Goal: Task Accomplishment & Management: Complete application form

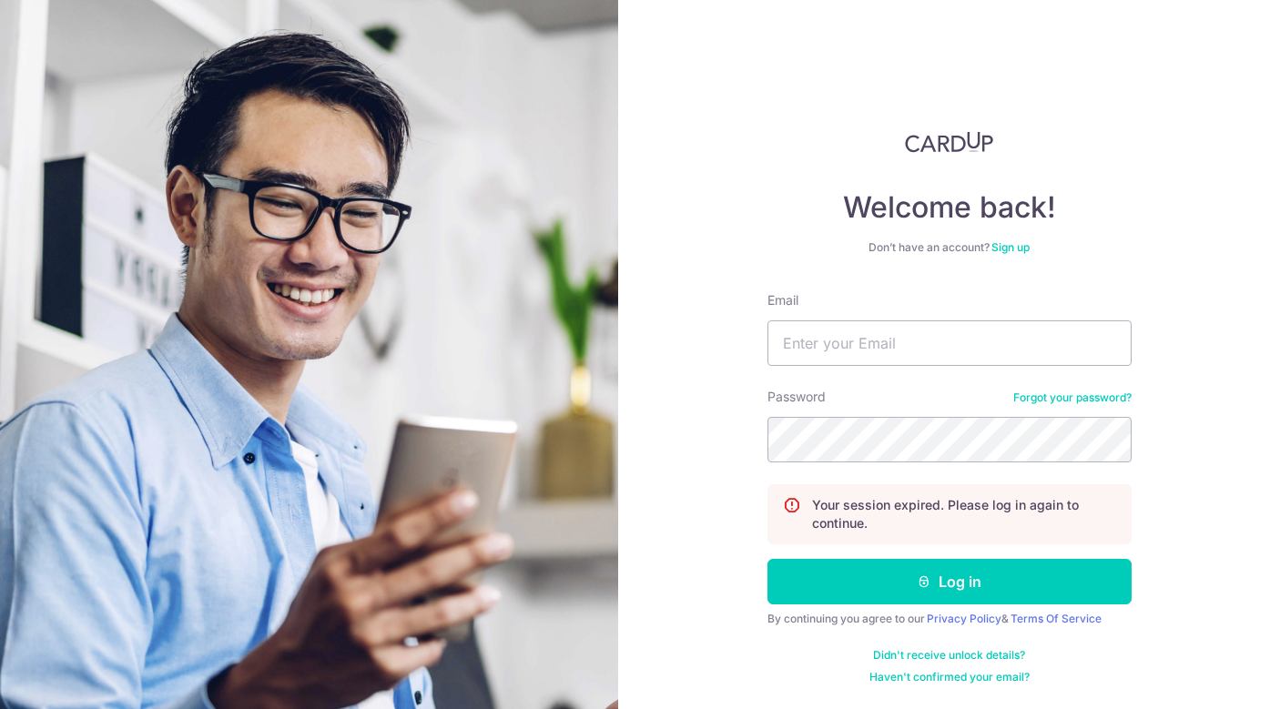
type input "[EMAIL_ADDRESS][DOMAIN_NAME]"
click at [768, 559] on button "Log in" at bounding box center [950, 582] width 364 height 46
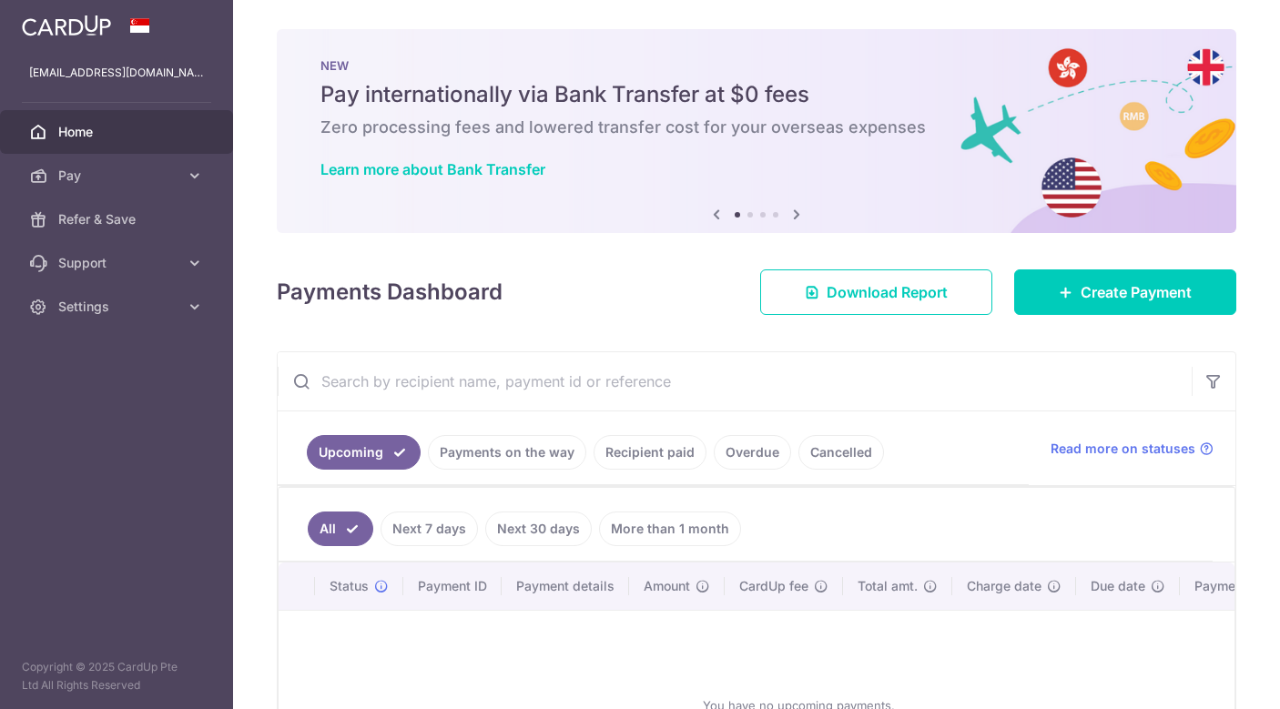
click at [520, 449] on link "Payments on the way" at bounding box center [507, 452] width 158 height 35
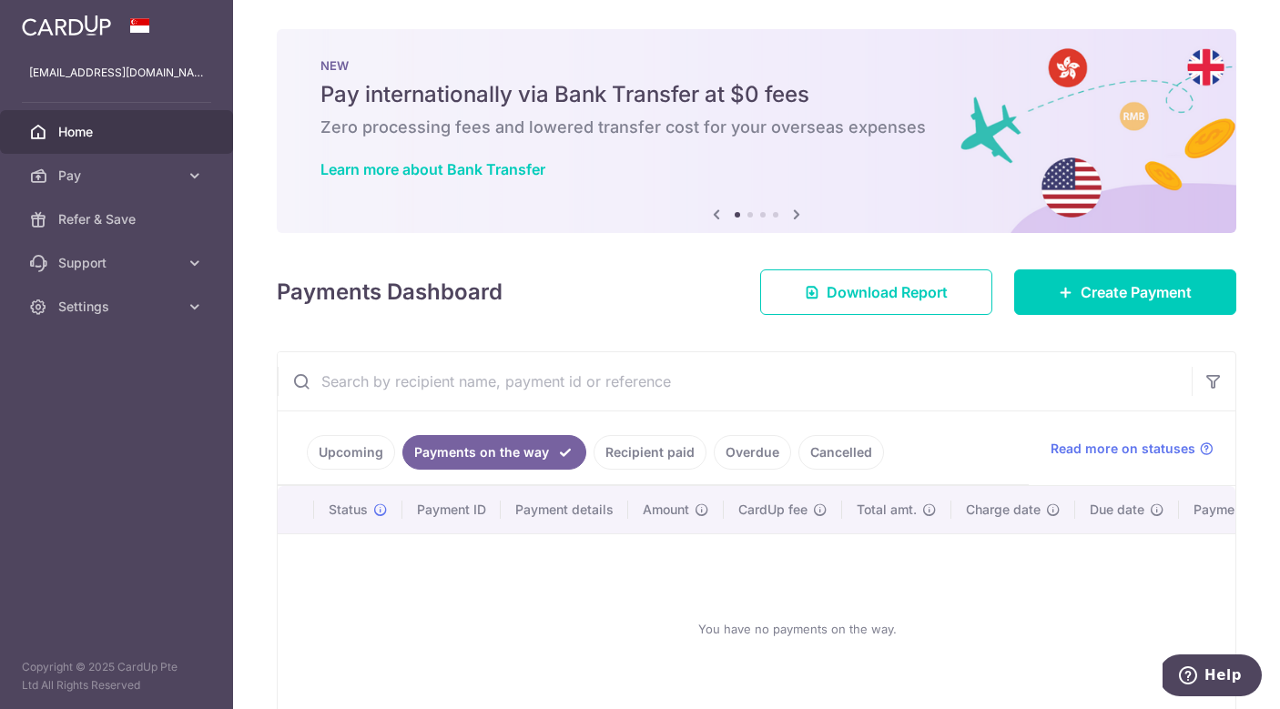
click at [671, 467] on link "Recipient paid" at bounding box center [650, 452] width 113 height 35
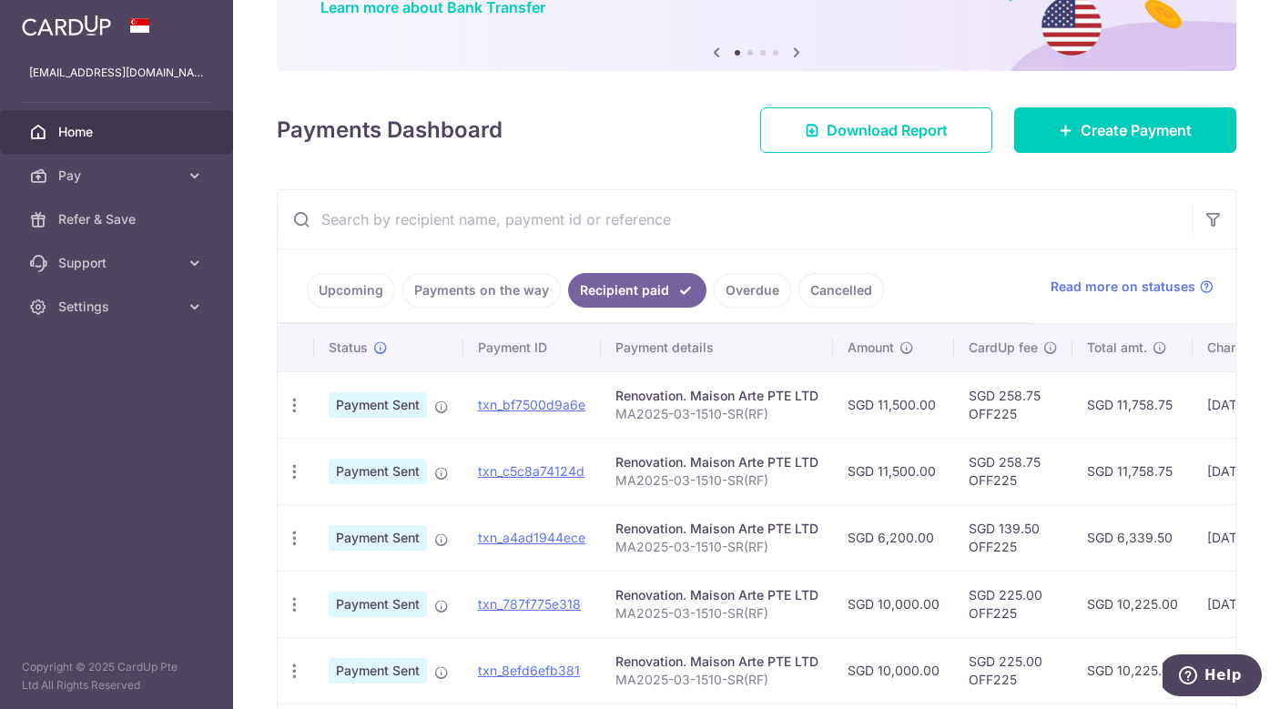
scroll to position [165, 0]
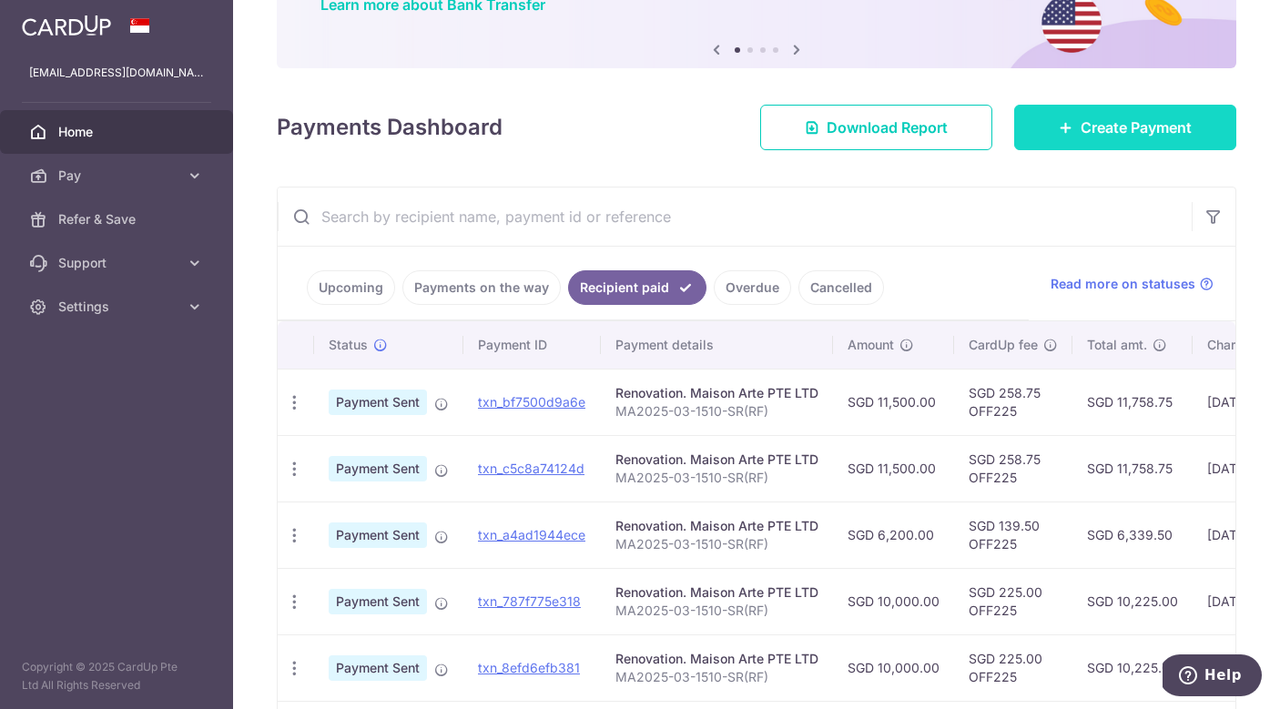
click at [1059, 136] on link "Create Payment" at bounding box center [1125, 128] width 222 height 46
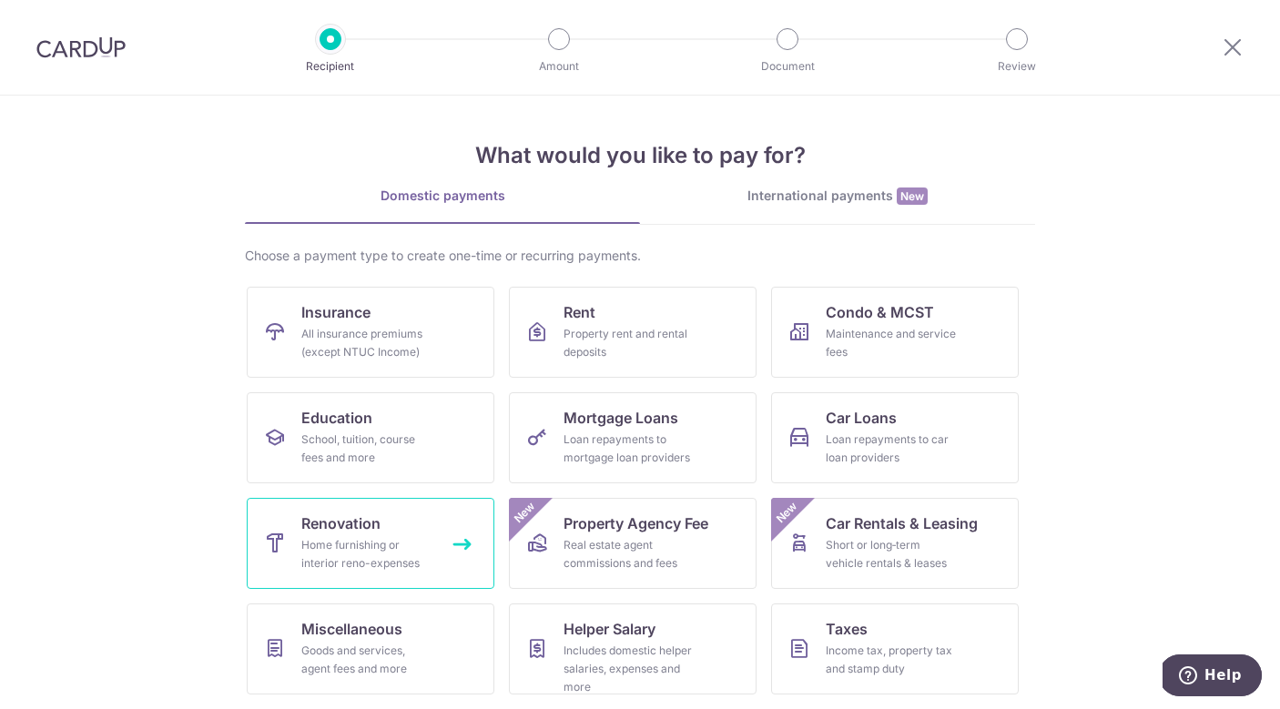
click at [370, 531] on span "Renovation" at bounding box center [340, 524] width 79 height 22
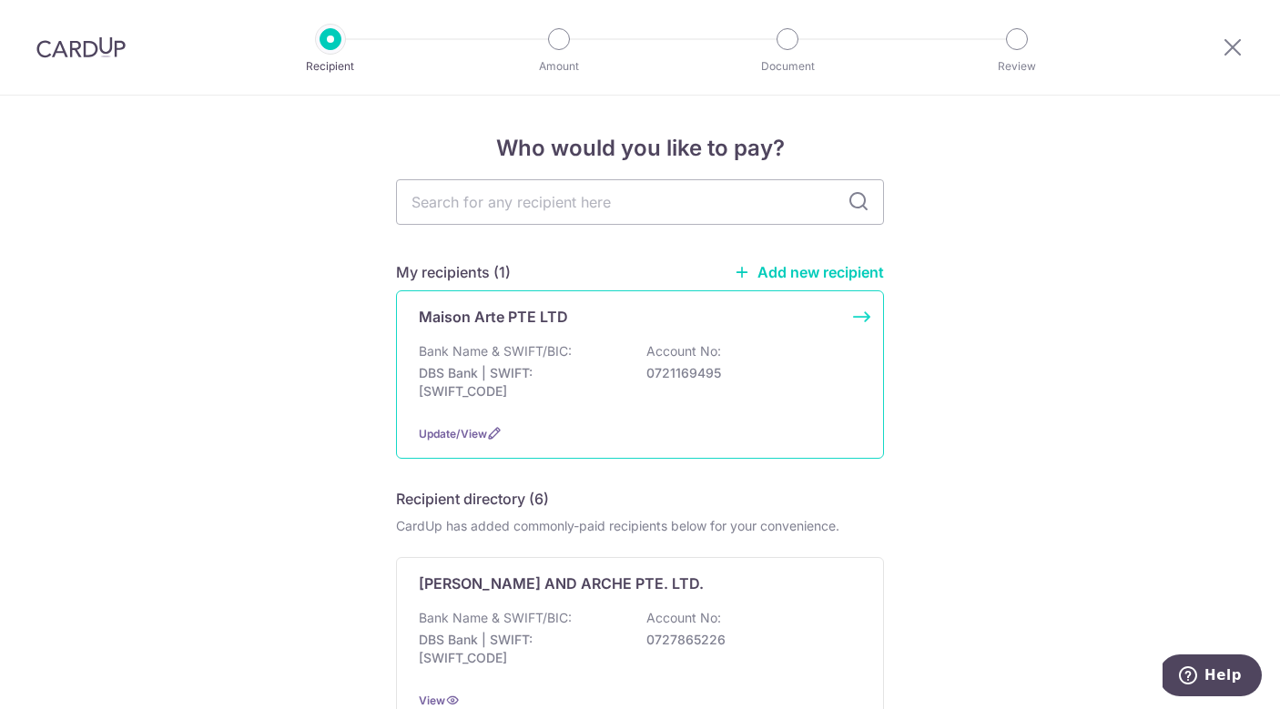
click at [515, 396] on p "DBS Bank | SWIFT: DBSSSGSGXXX" at bounding box center [521, 382] width 204 height 36
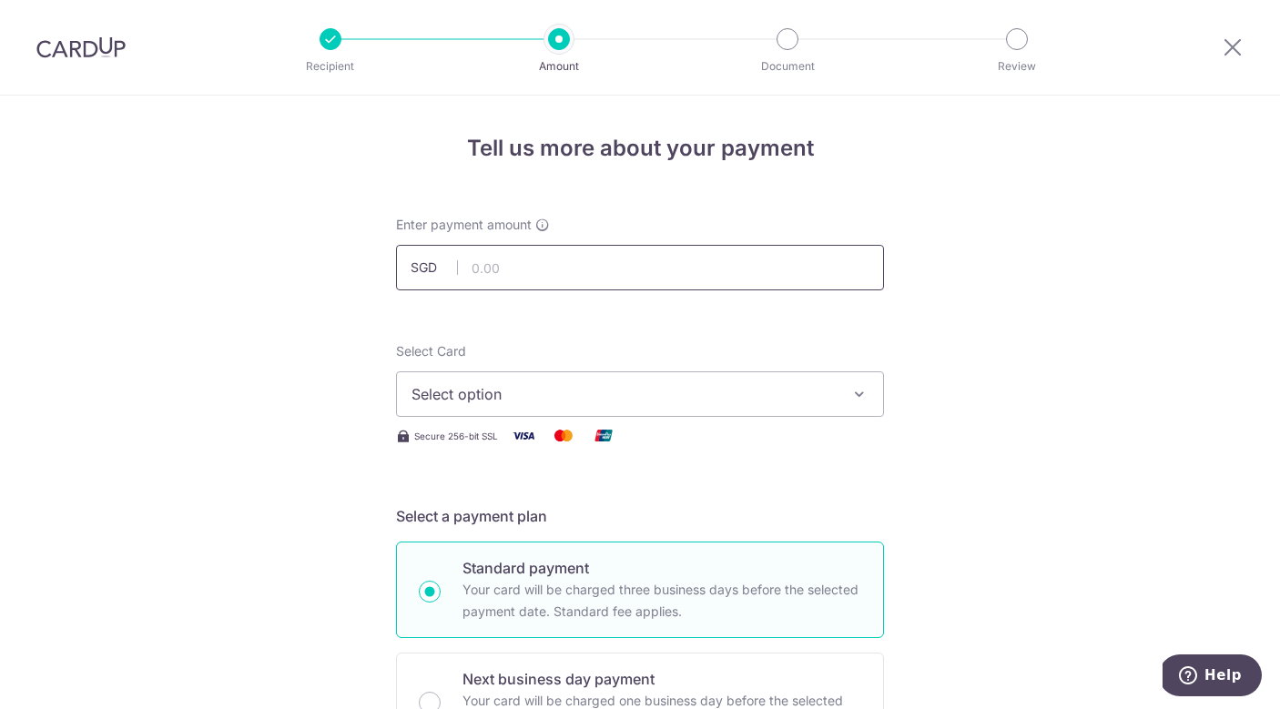
click at [594, 278] on input "text" at bounding box center [640, 268] width 488 height 46
type input "3,200.00"
click at [594, 400] on span "Select option" at bounding box center [624, 394] width 424 height 22
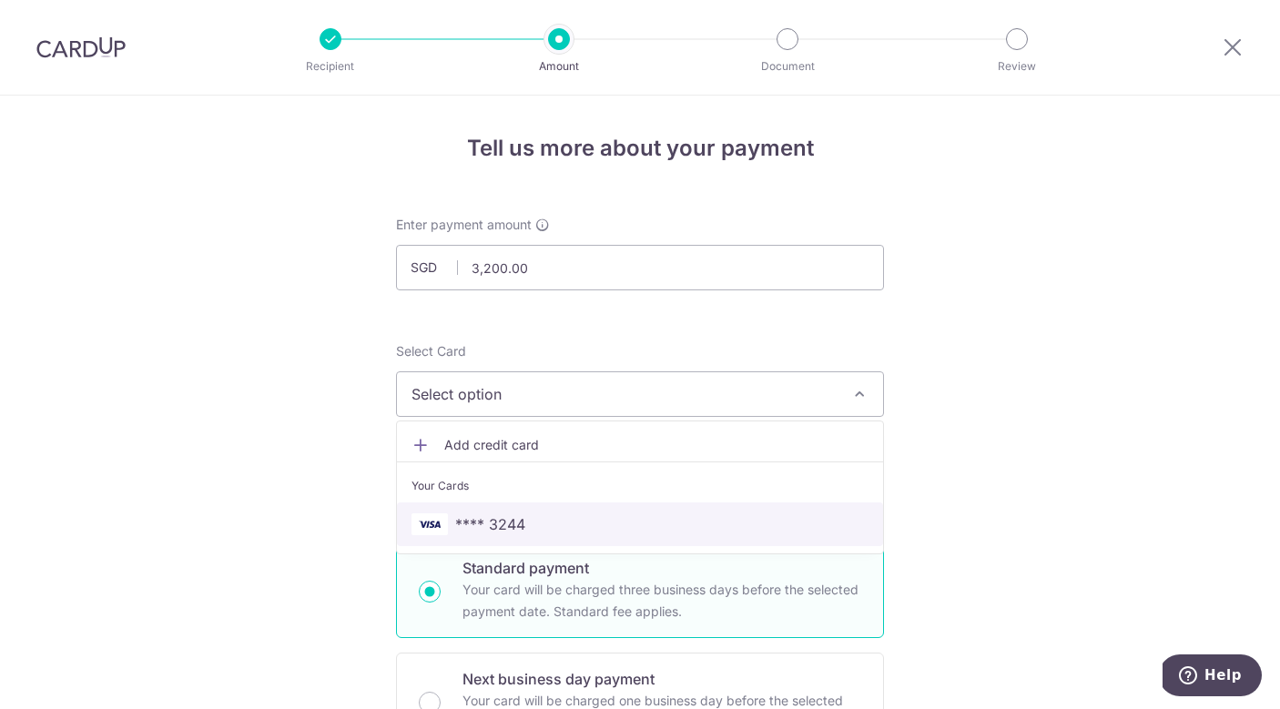
click at [539, 530] on span "**** 3244" at bounding box center [640, 525] width 457 height 22
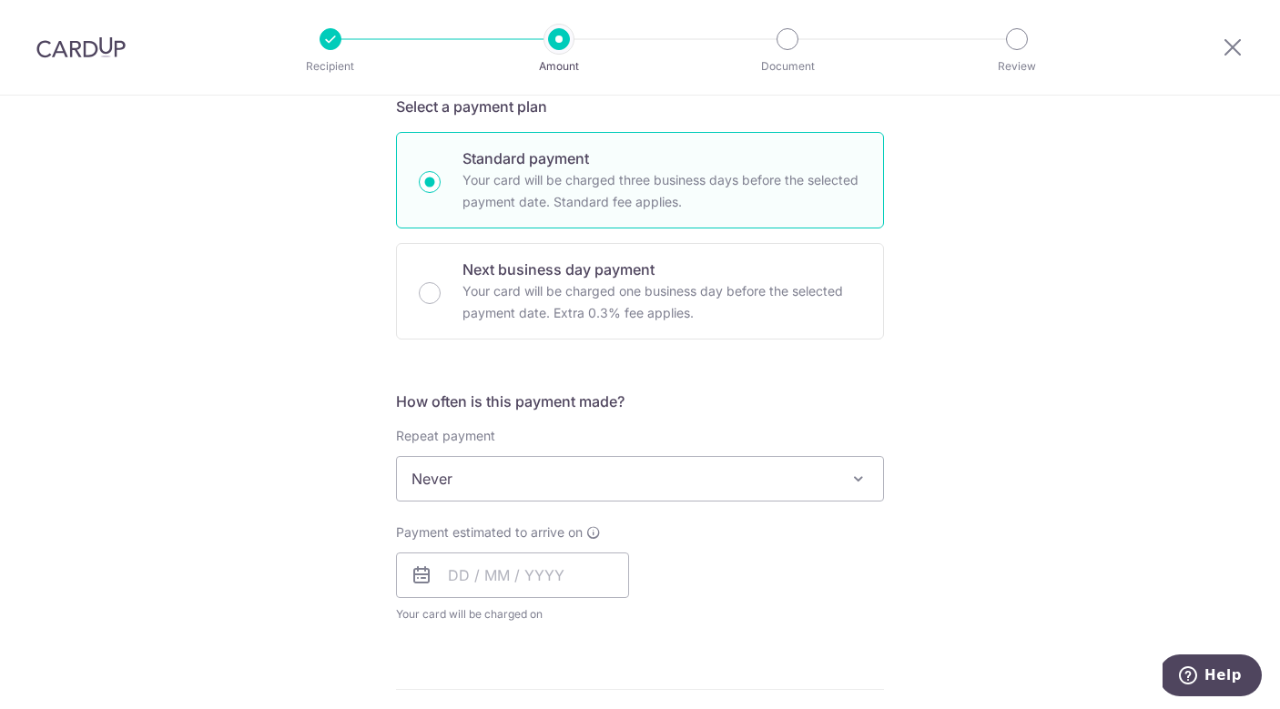
scroll to position [414, 0]
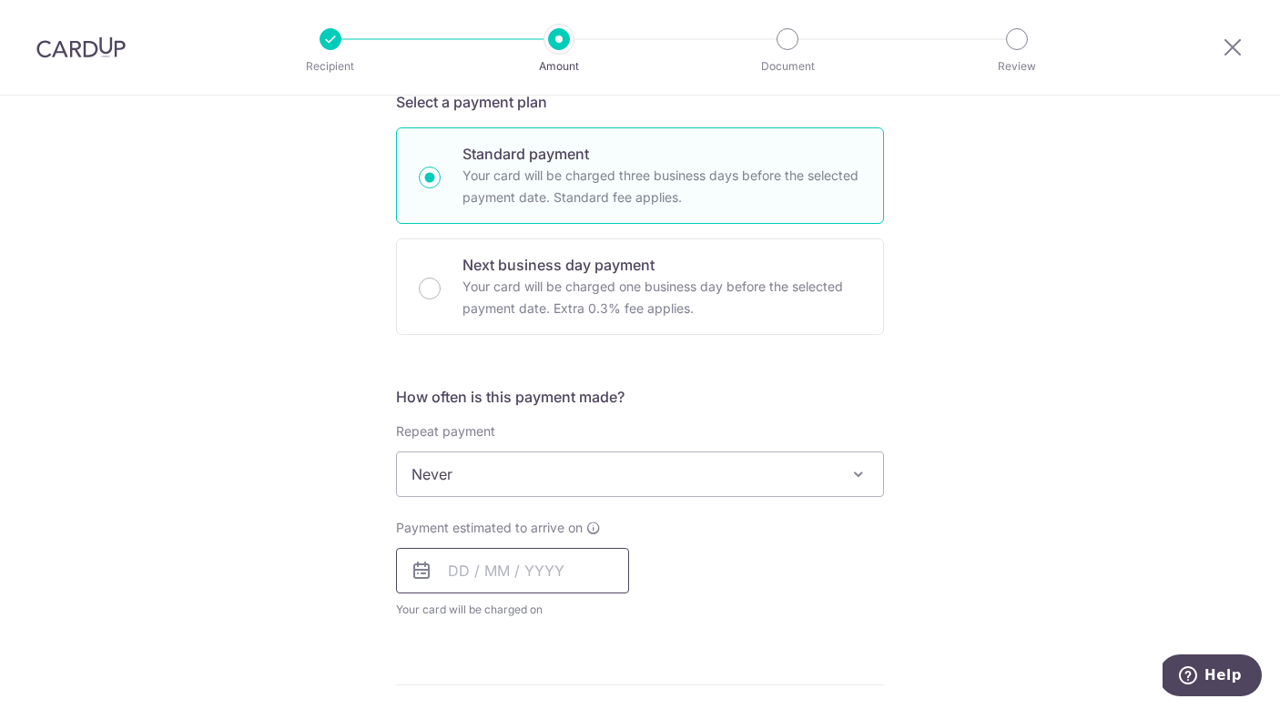
click at [535, 562] on input "text" at bounding box center [512, 571] width 233 height 46
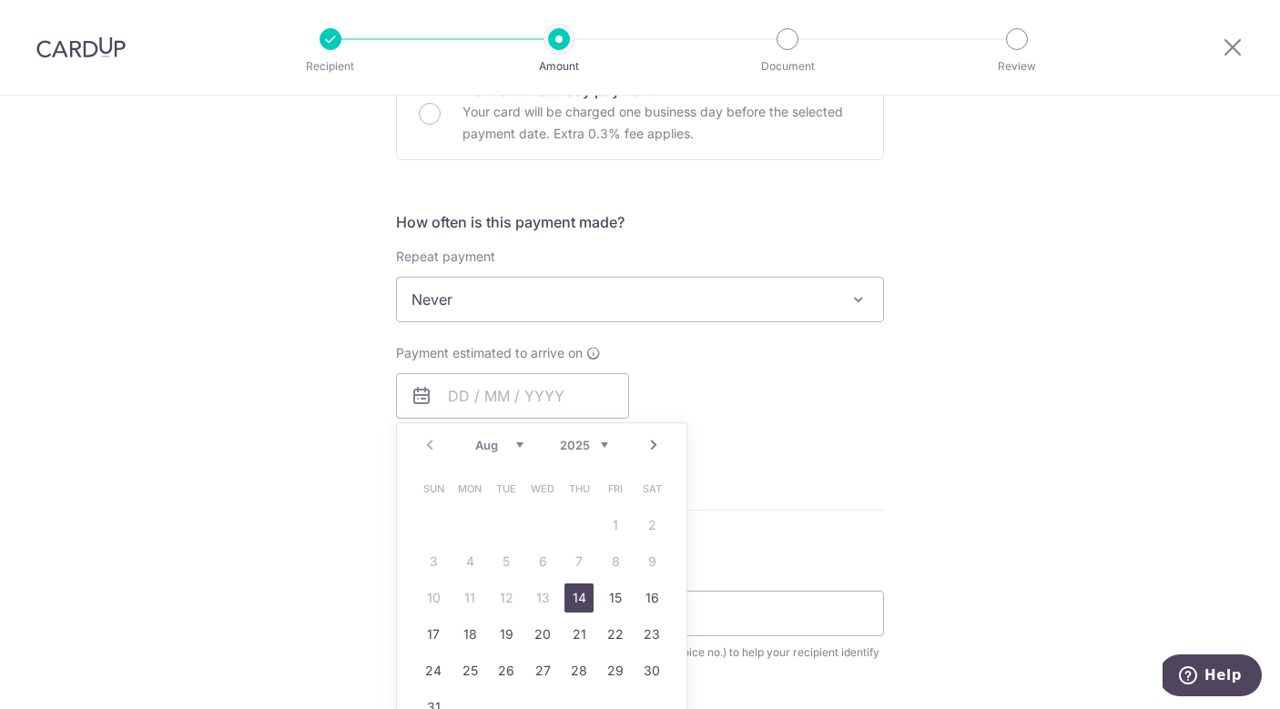
click at [587, 590] on link "14" at bounding box center [579, 598] width 29 height 29
type input "[DATE]"
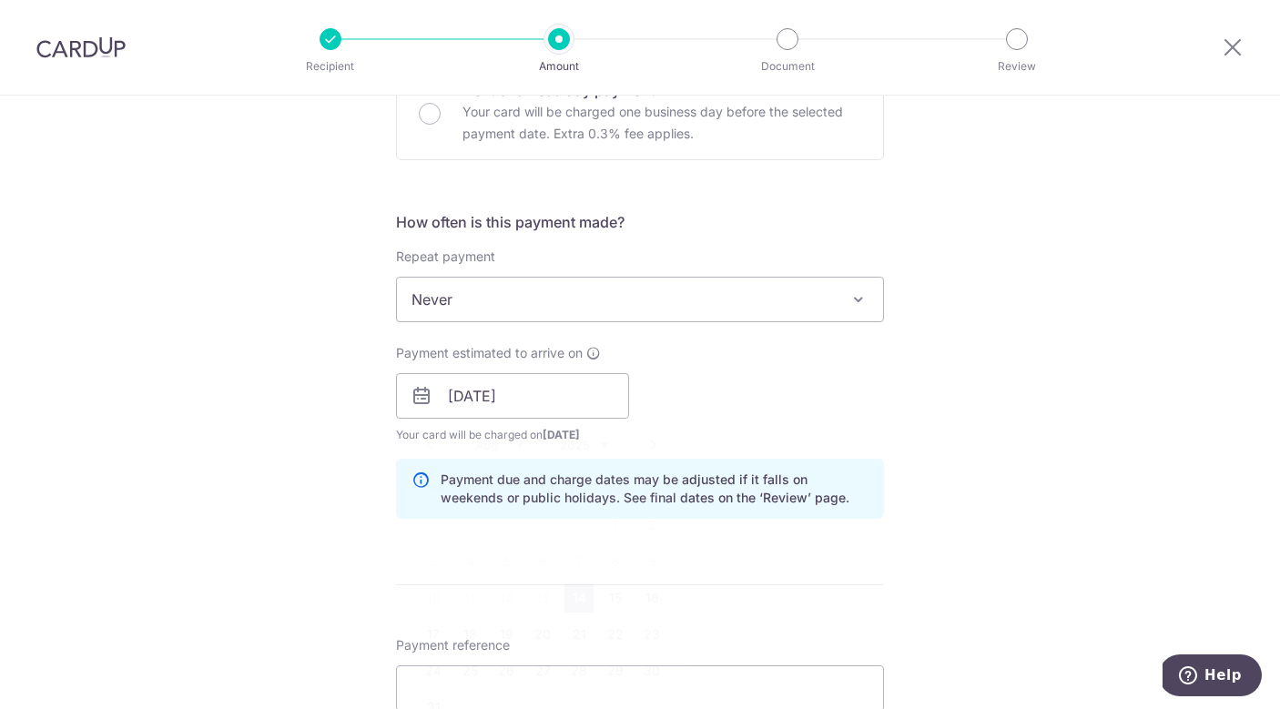
scroll to position [757, 0]
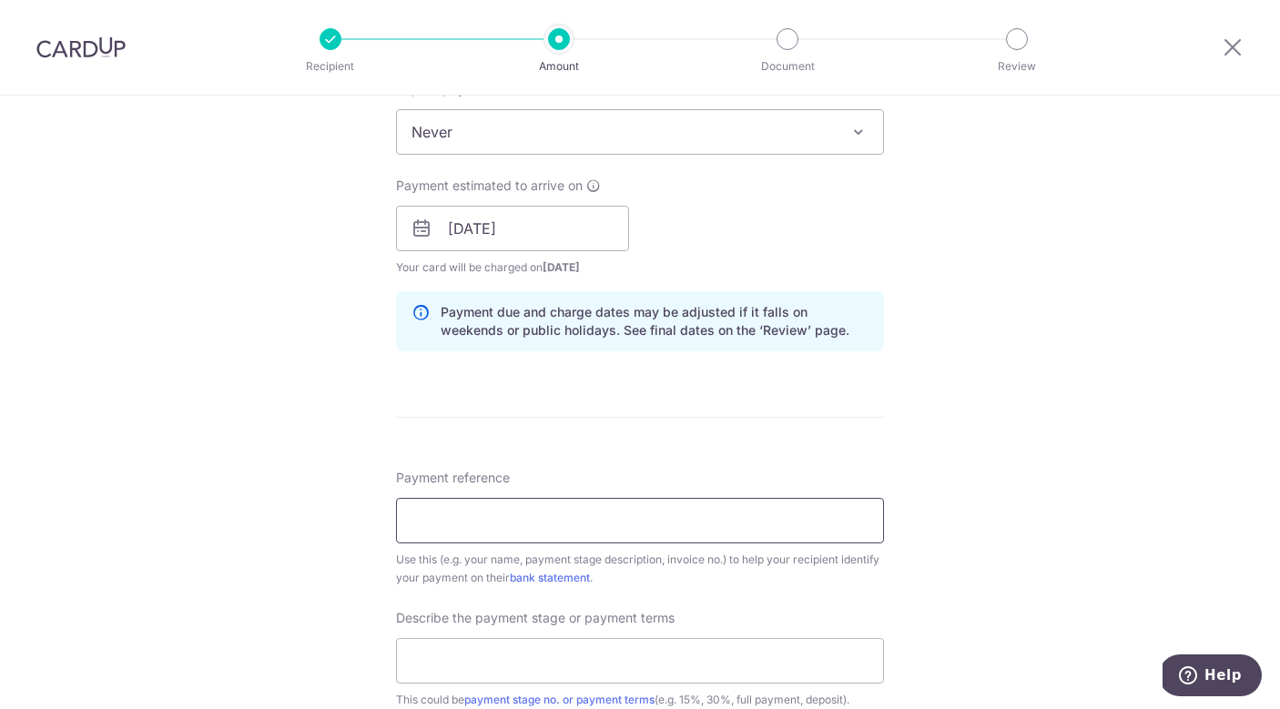
click at [512, 526] on input "Payment reference" at bounding box center [640, 521] width 488 height 46
type input "MA2025-03-1510-SR(RF)"
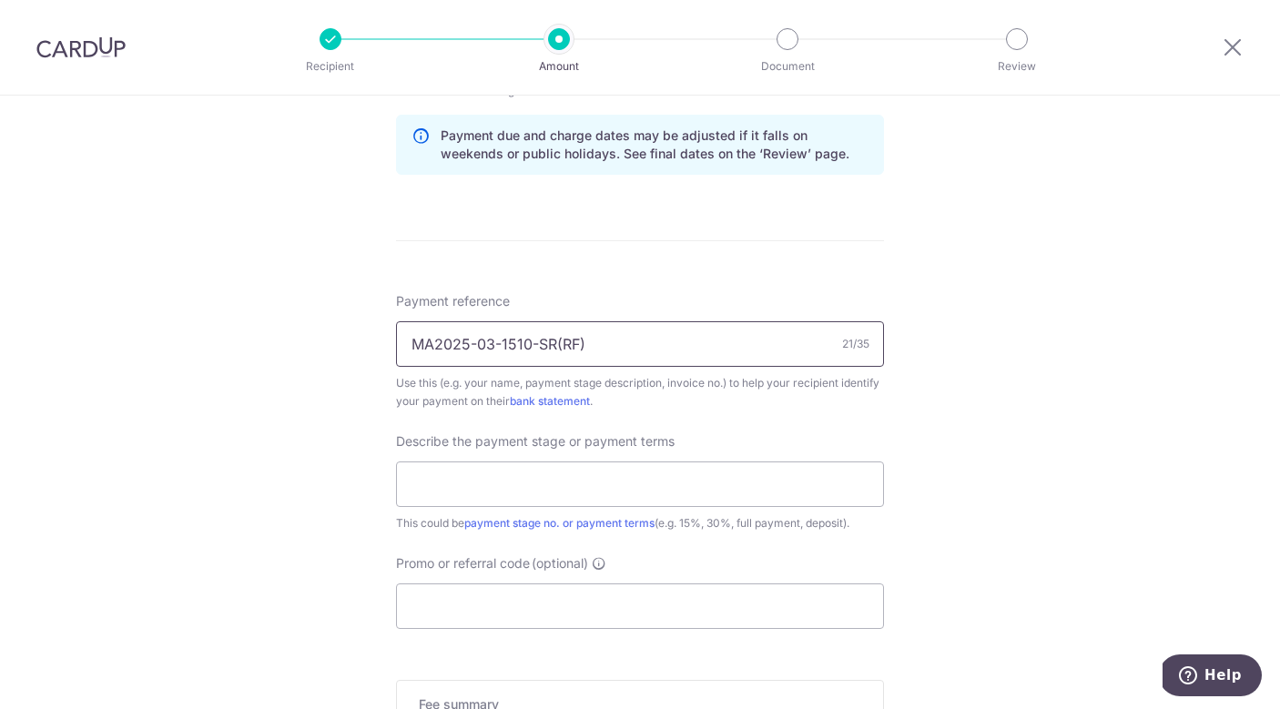
scroll to position [934, 0]
click at [540, 469] on input "text" at bounding box center [640, 484] width 488 height 46
type input "90% deposit"
click at [498, 596] on input "Promo or referral code (optional)" at bounding box center [640, 606] width 488 height 46
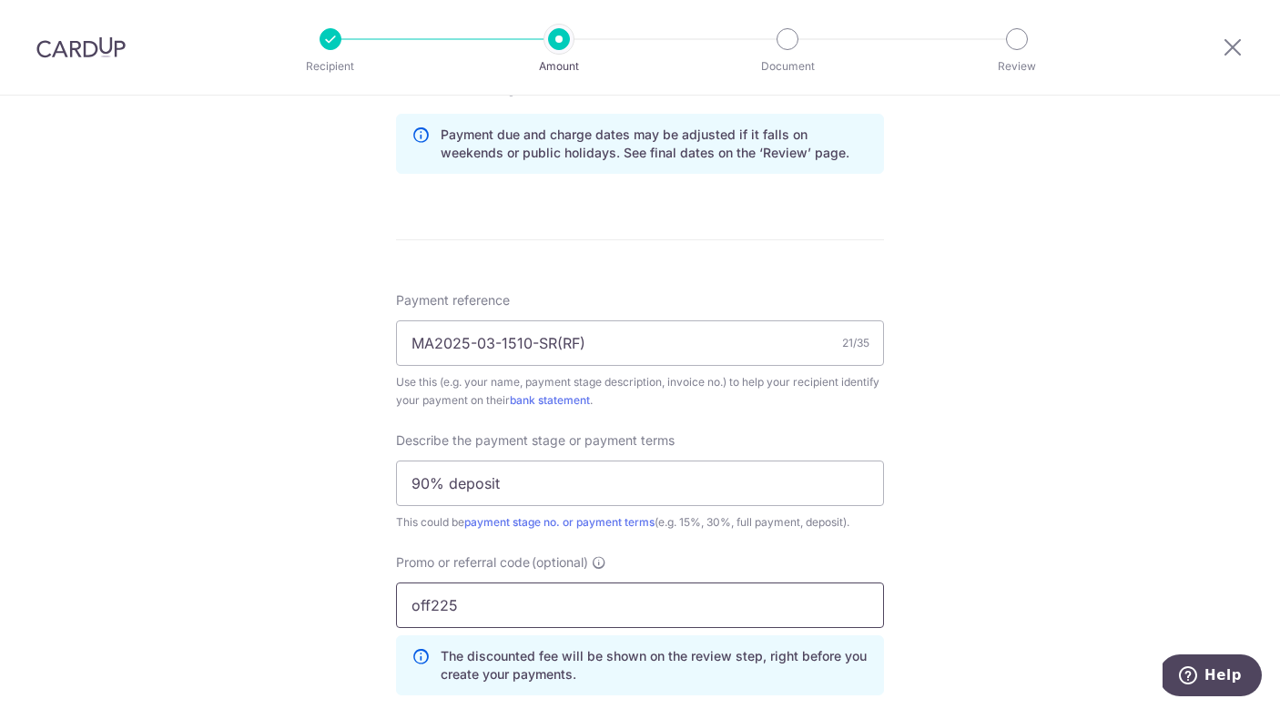
type input "off225"
click button "Add Card" at bounding box center [0, 0] width 0 height 0
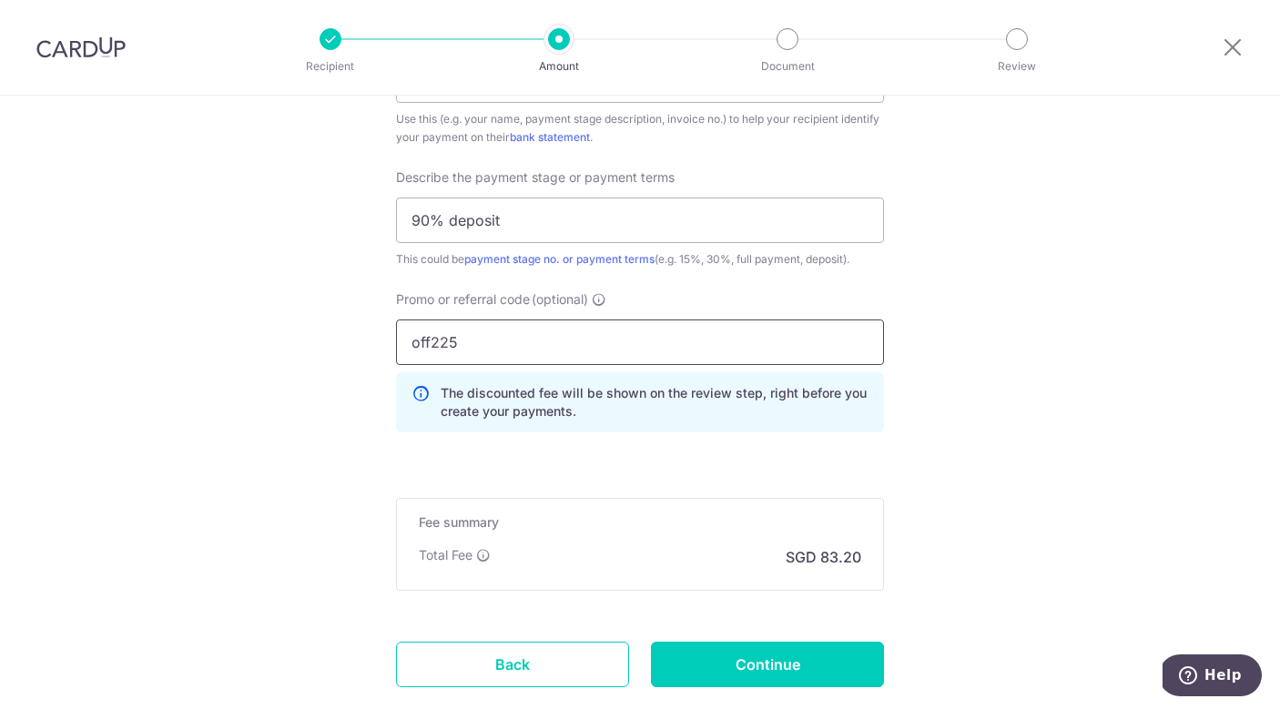
scroll to position [1269, 0]
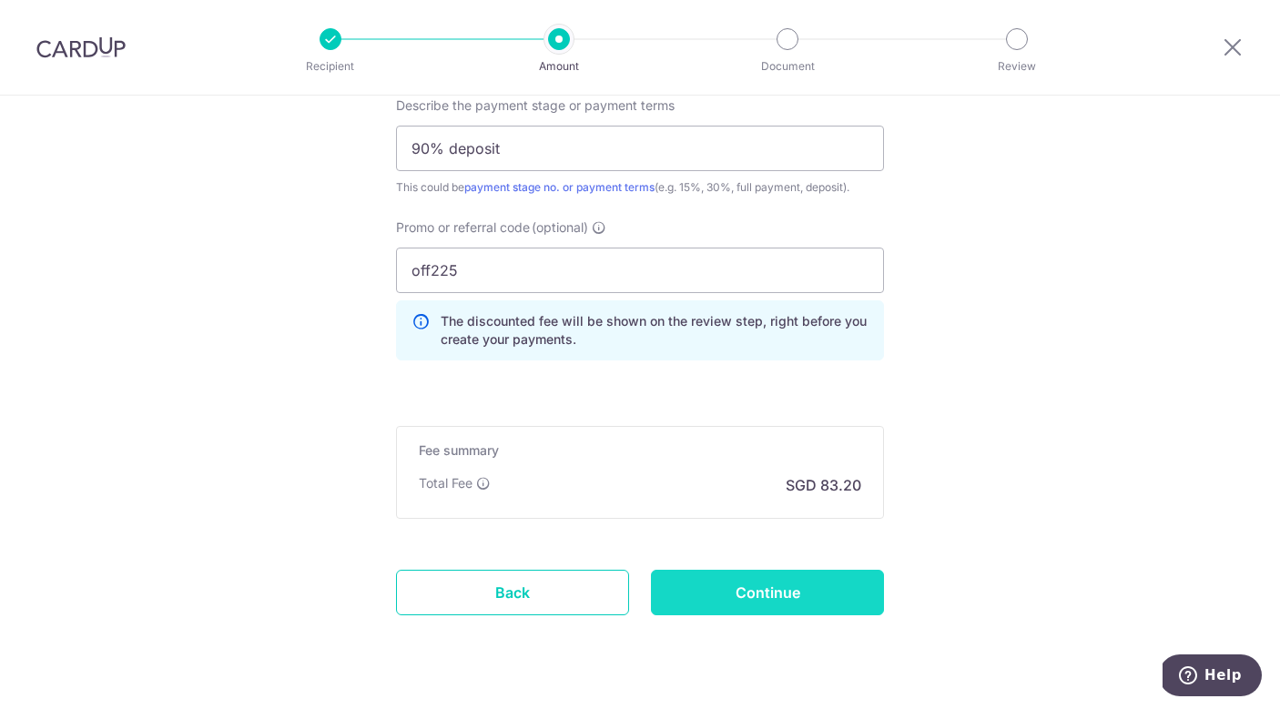
click at [749, 611] on input "Continue" at bounding box center [767, 593] width 233 height 46
type input "Create Schedule"
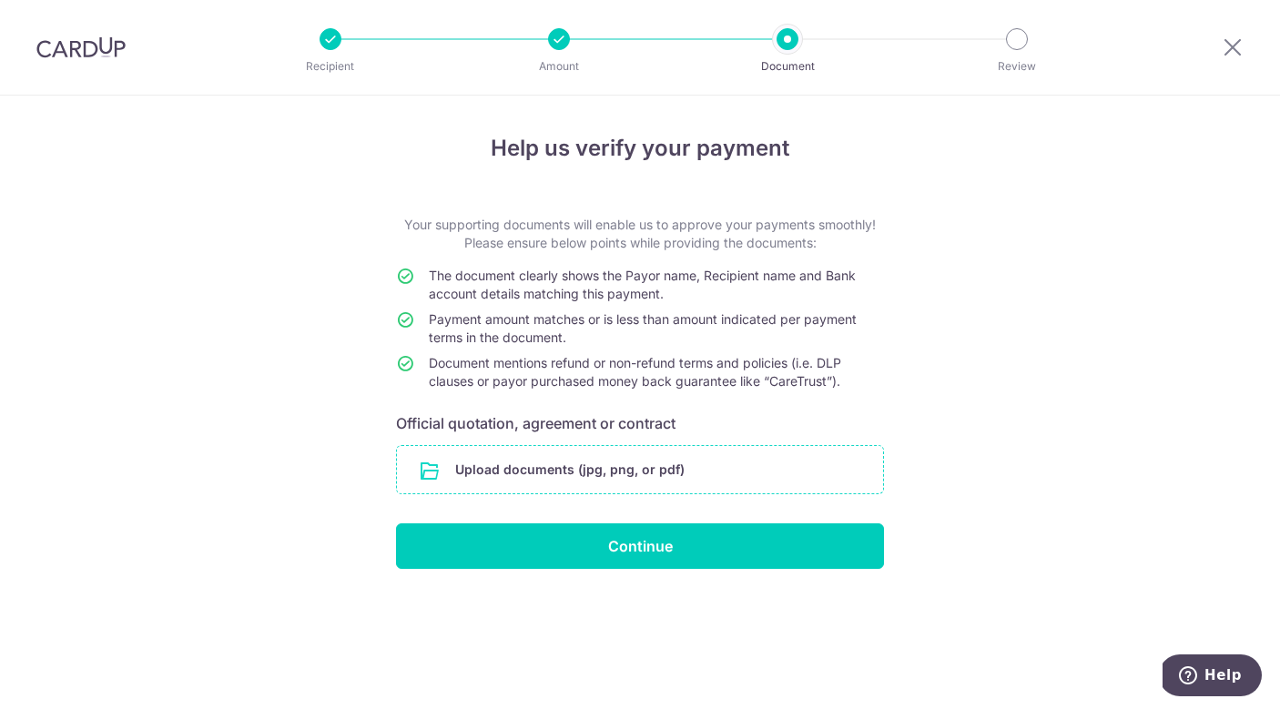
click at [661, 450] on input "file" at bounding box center [640, 469] width 486 height 47
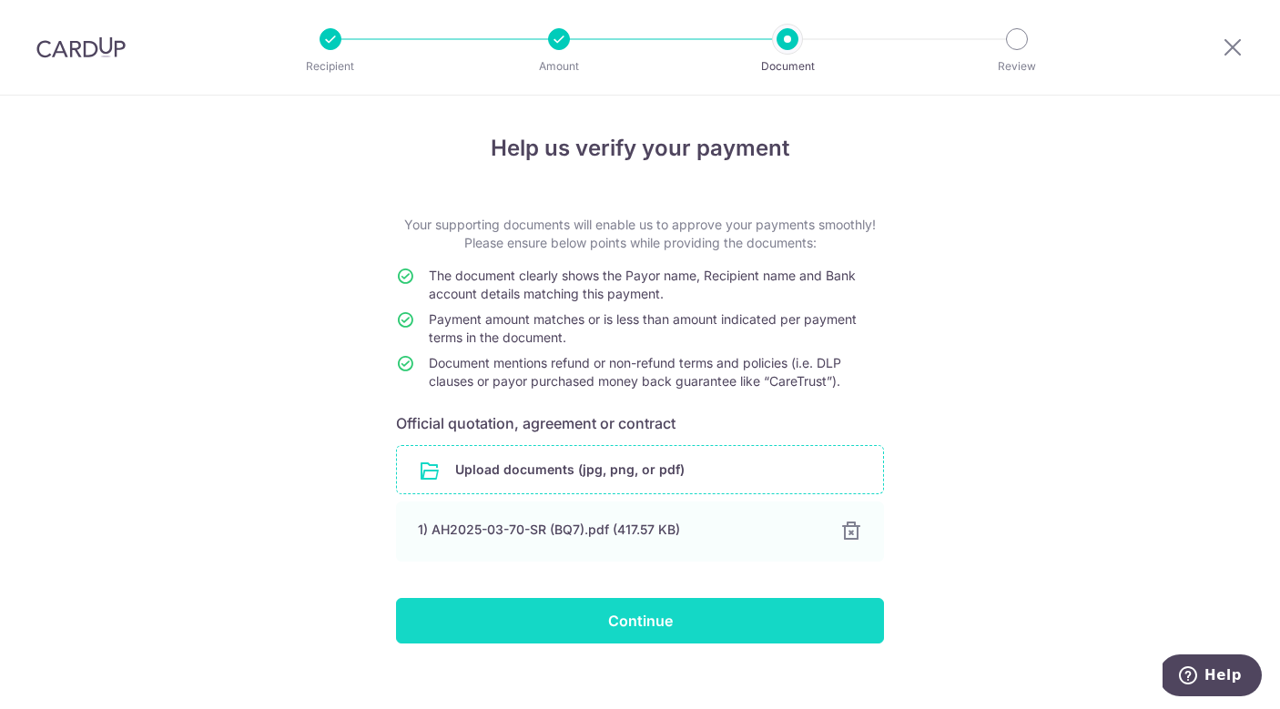
click at [793, 625] on input "Continue" at bounding box center [640, 621] width 488 height 46
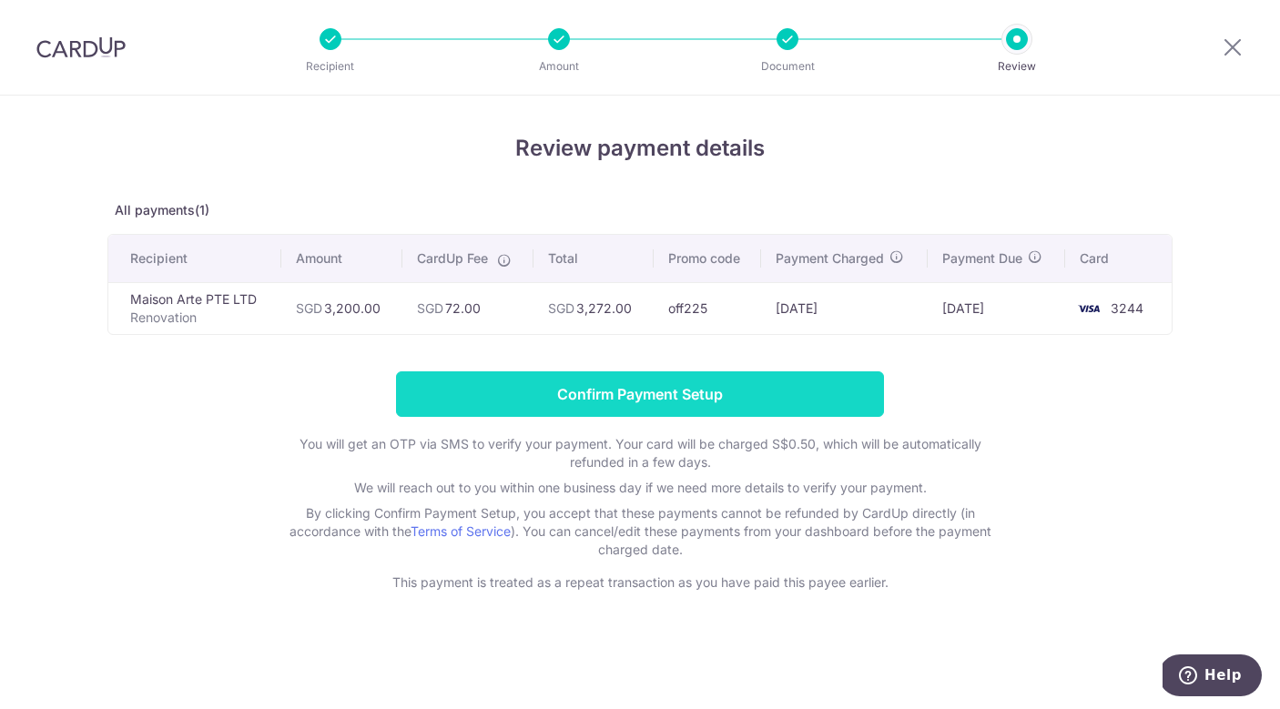
click at [776, 396] on input "Confirm Payment Setup" at bounding box center [640, 395] width 488 height 46
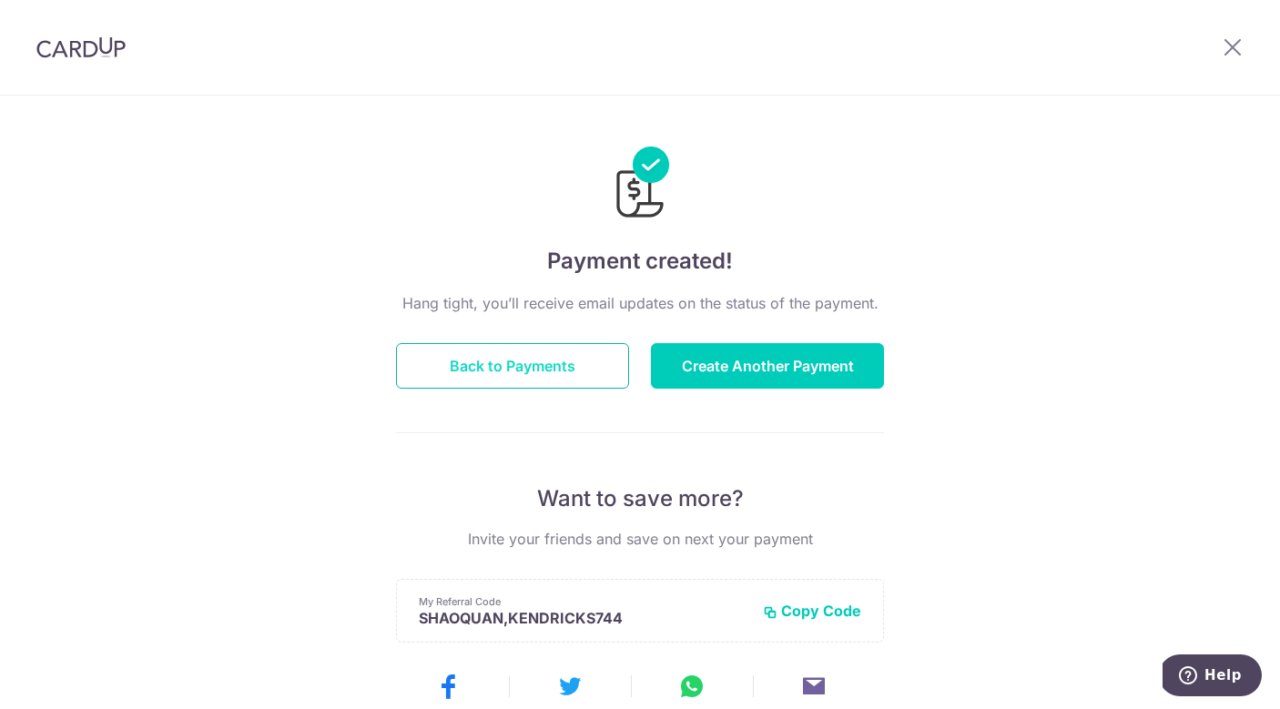
click at [561, 358] on button "Back to Payments" at bounding box center [512, 366] width 233 height 46
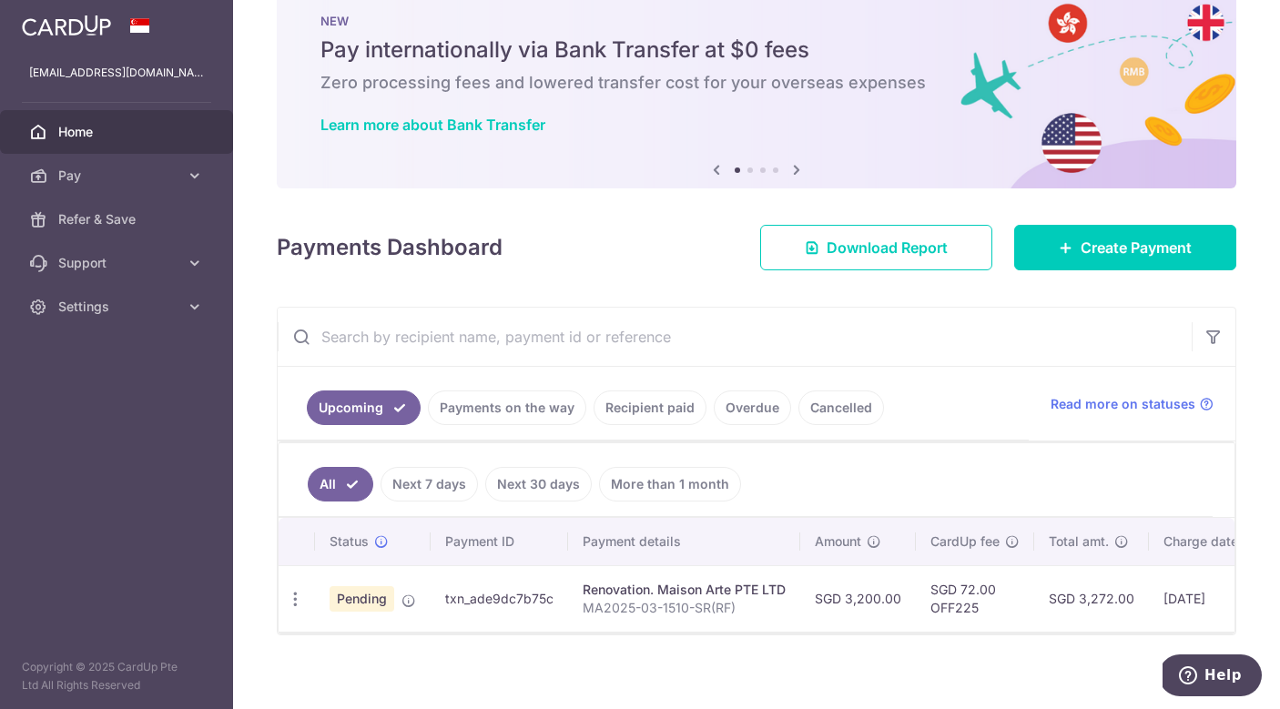
scroll to position [56, 0]
